Goal: Find specific page/section: Find specific page/section

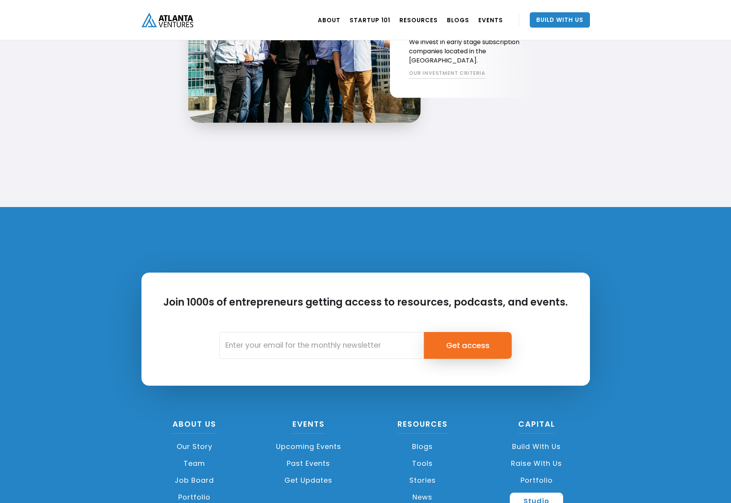
scroll to position [1722, 0]
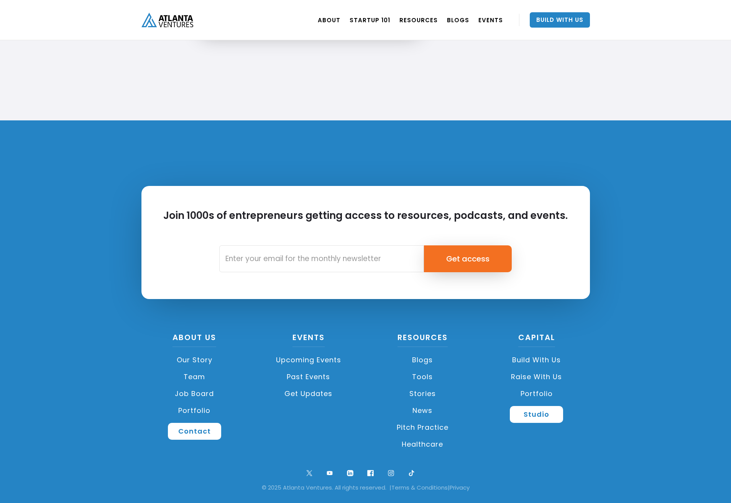
click at [200, 392] on link "Job Board" at bounding box center [194, 393] width 107 height 17
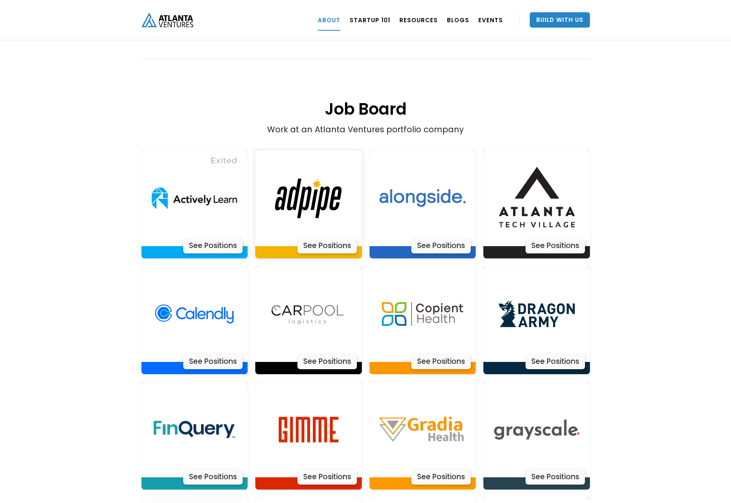
scroll to position [1512, 0]
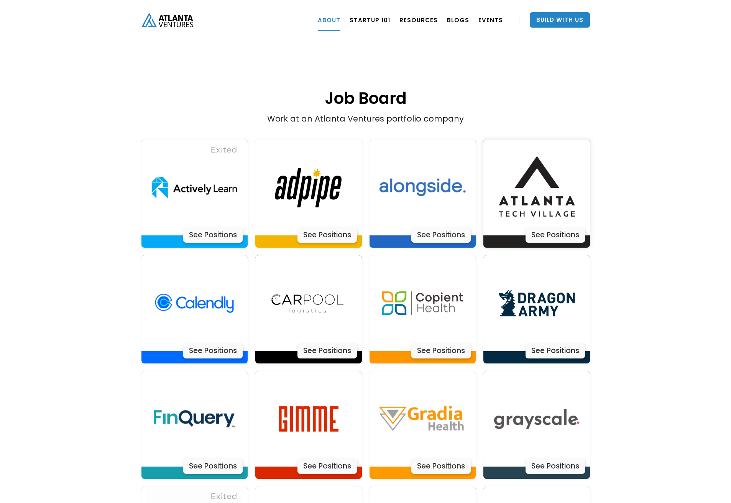
click at [568, 227] on div "See Positions" at bounding box center [555, 234] width 59 height 15
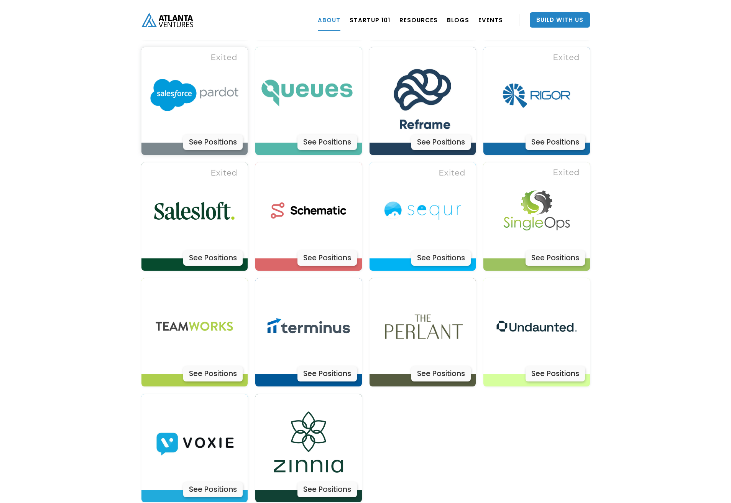
scroll to position [2297, 0]
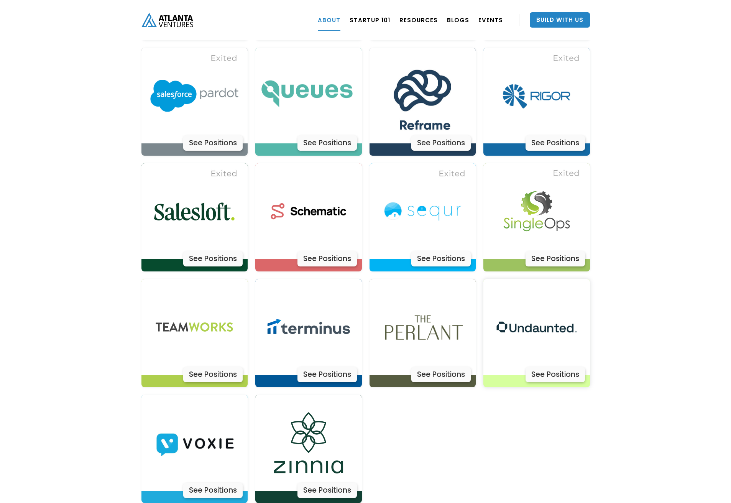
click at [551, 367] on div "See Positions" at bounding box center [555, 374] width 59 height 15
click at [441, 251] on div "See Positions" at bounding box center [440, 258] width 59 height 15
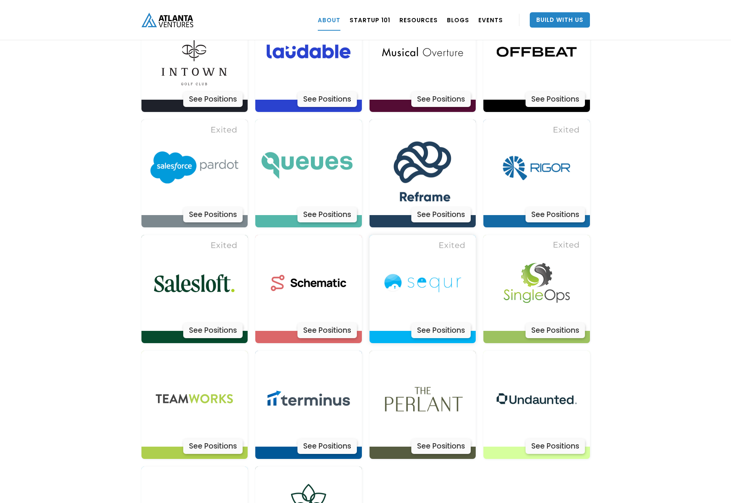
scroll to position [2195, 0]
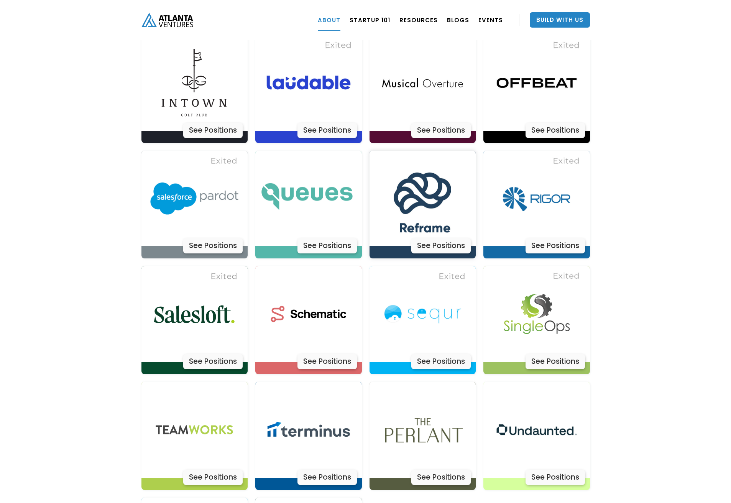
click at [446, 238] on div "See Positions" at bounding box center [440, 245] width 59 height 15
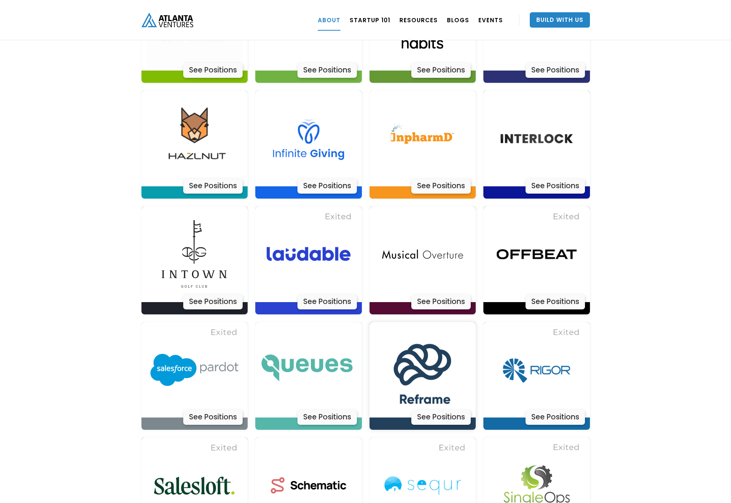
scroll to position [2021, 0]
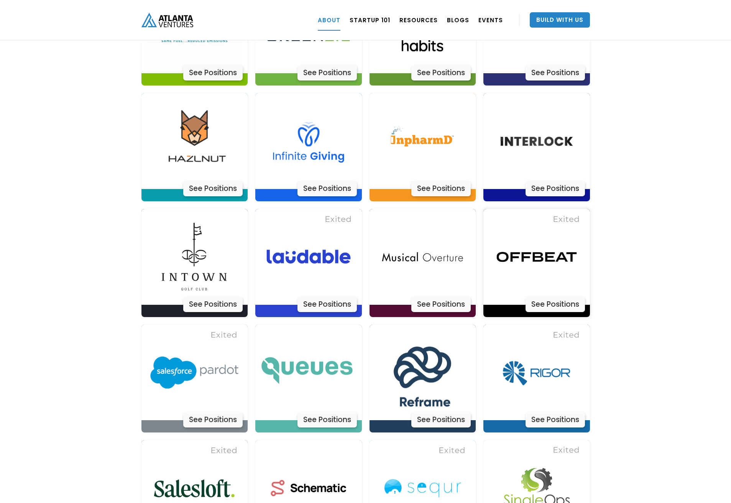
click at [560, 297] on div "See Positions" at bounding box center [555, 304] width 59 height 15
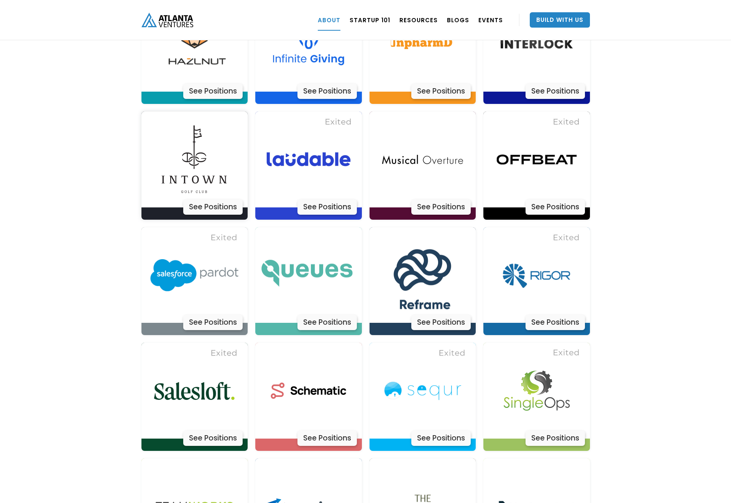
scroll to position [2130, 0]
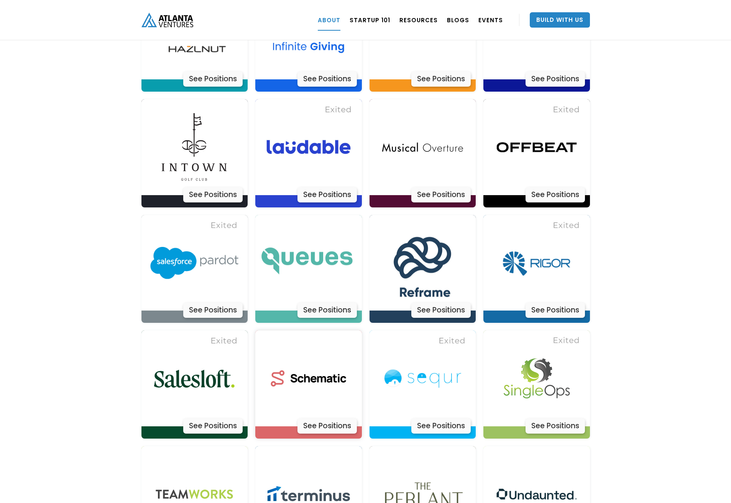
click at [326, 418] on div "See Positions" at bounding box center [326, 425] width 59 height 15
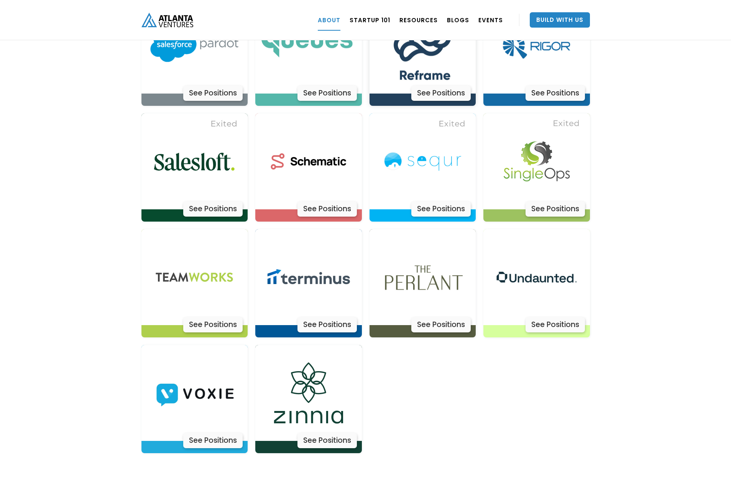
scroll to position [2355, 0]
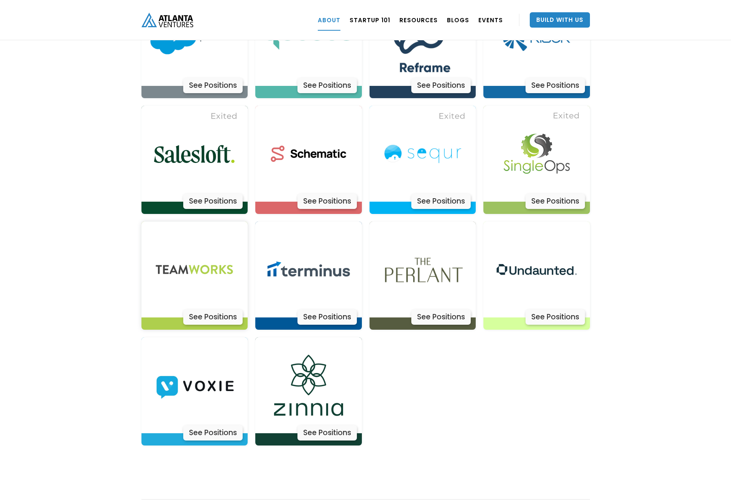
click at [227, 309] on div "See Positions" at bounding box center [212, 316] width 59 height 15
click at [325, 425] on div "See Positions" at bounding box center [326, 432] width 59 height 15
click at [228, 425] on div "See Positions" at bounding box center [212, 432] width 59 height 15
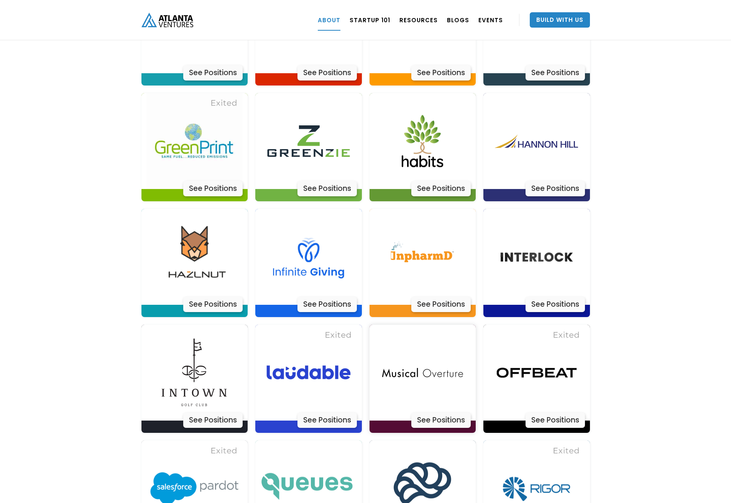
scroll to position [1898, 0]
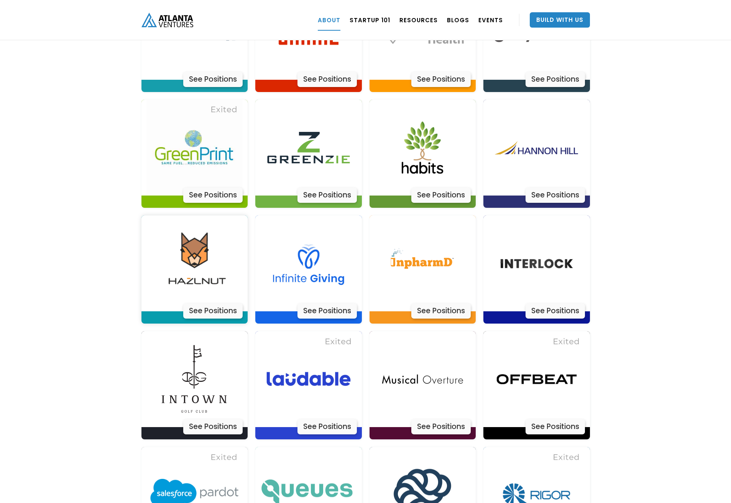
click at [221, 303] on div "See Positions" at bounding box center [212, 310] width 59 height 15
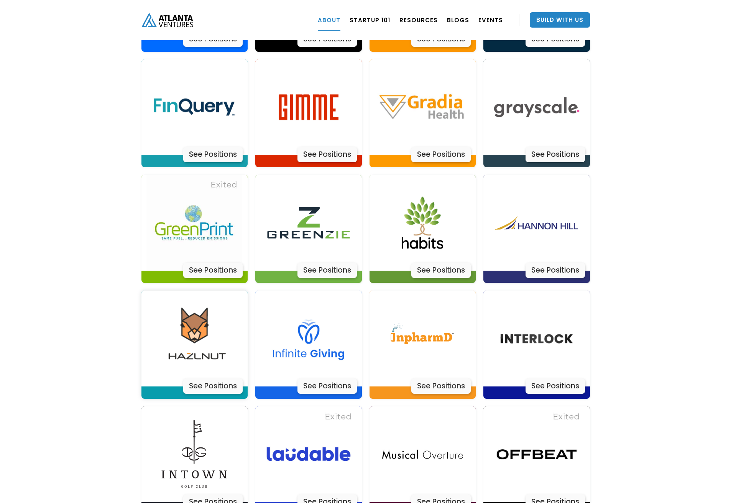
scroll to position [1809, 0]
